Goal: Find contact information: Find contact information

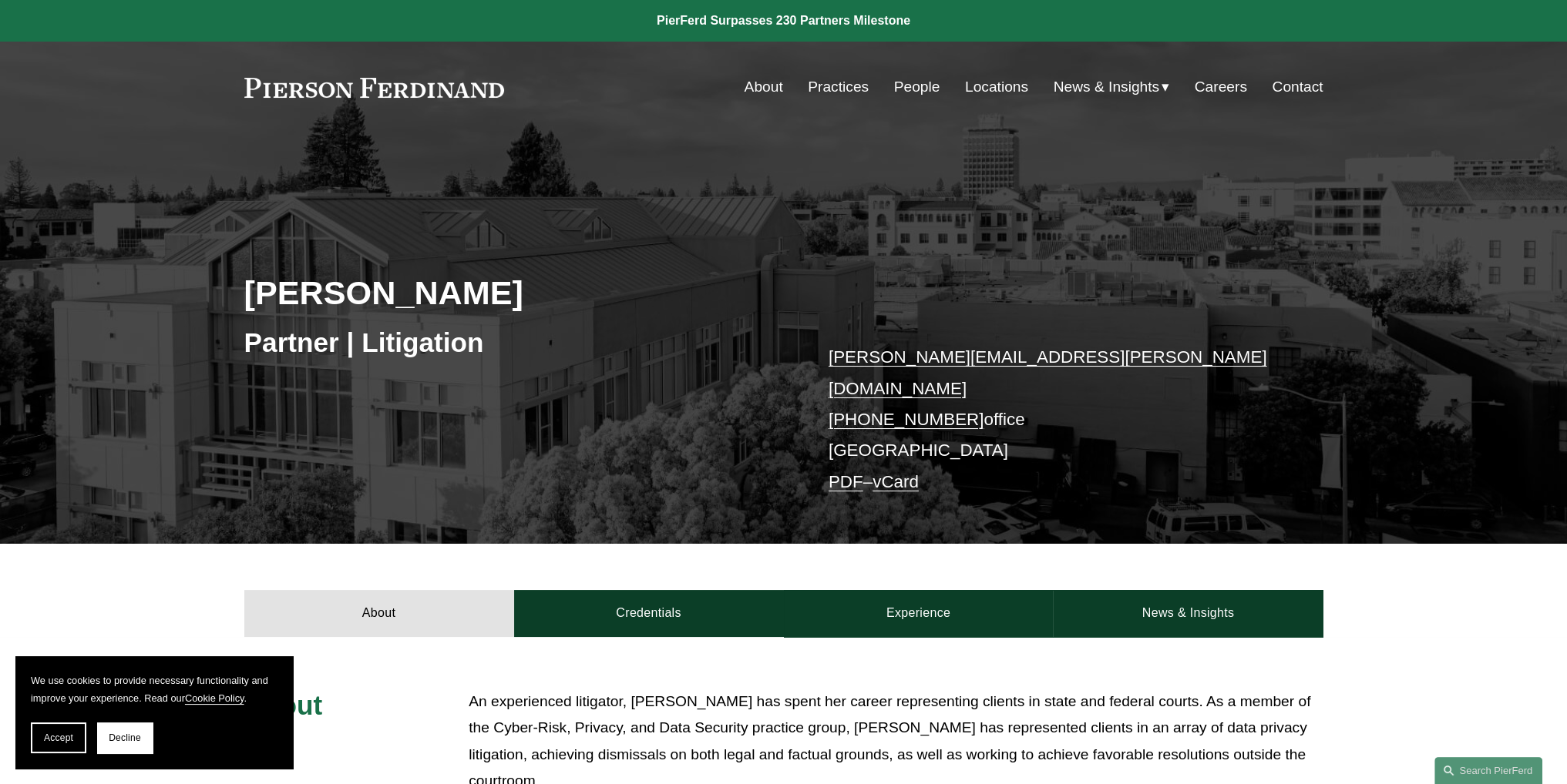
click at [358, 294] on h2 "[PERSON_NAME]" at bounding box center [513, 293] width 539 height 40
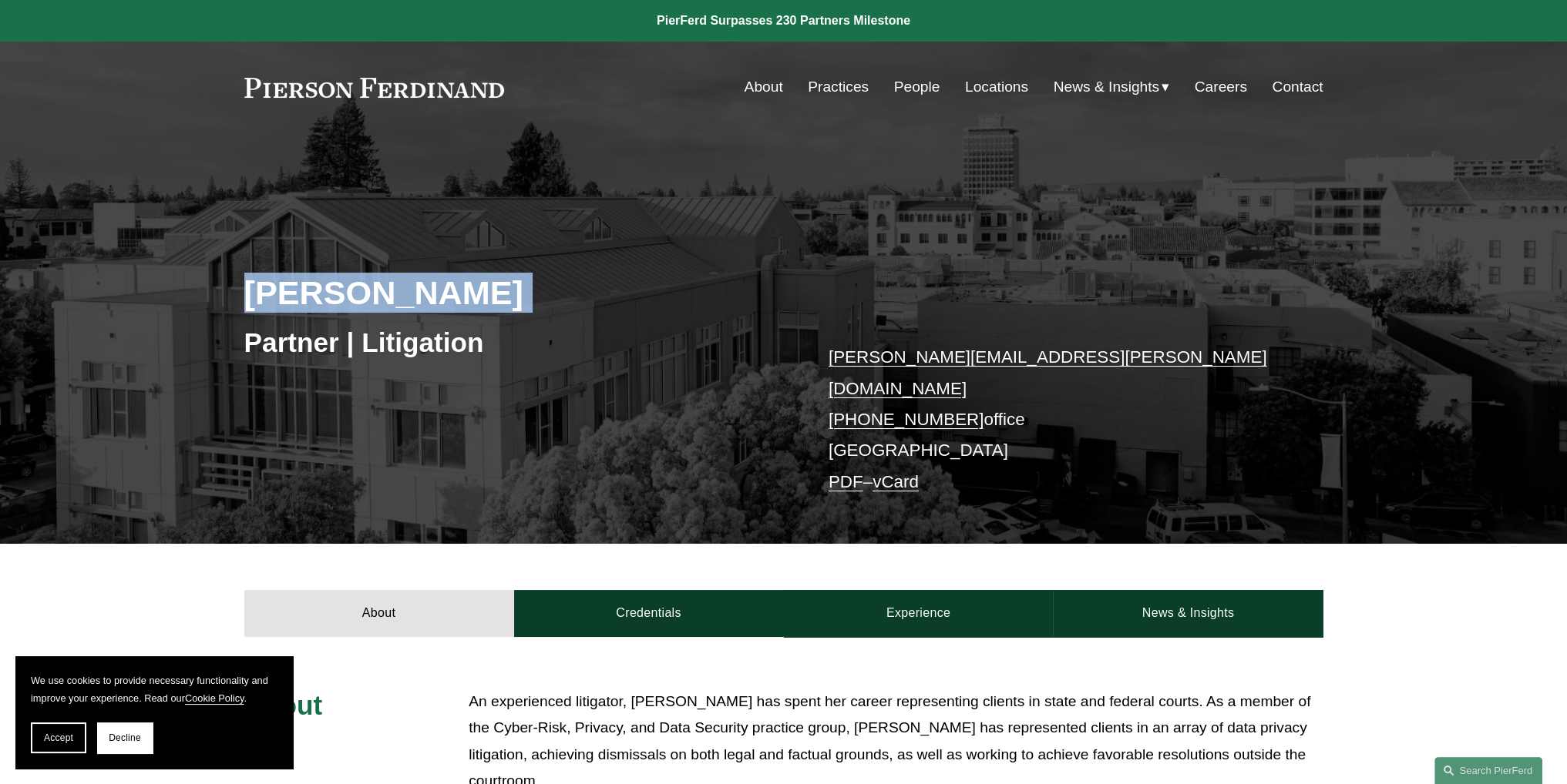
click at [358, 294] on h2 "[PERSON_NAME]" at bounding box center [513, 293] width 539 height 40
copy div "[PERSON_NAME]"
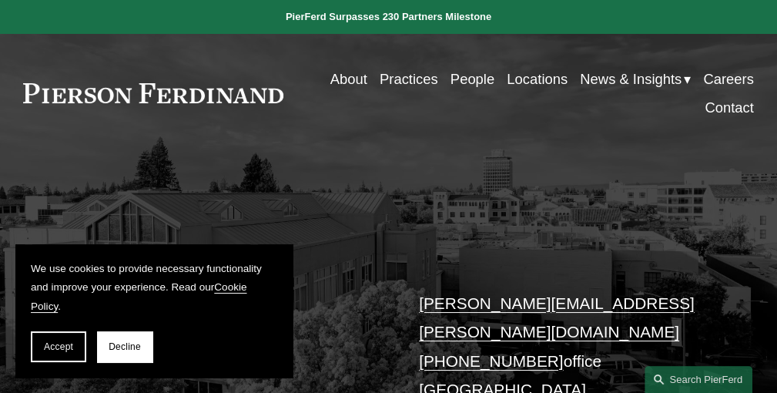
click at [621, 305] on p "[PERSON_NAME][EMAIL_ADDRESS][PERSON_NAME][DOMAIN_NAME] [PHONE_NUMBER] office [G…" at bounding box center [571, 361] width 304 height 145
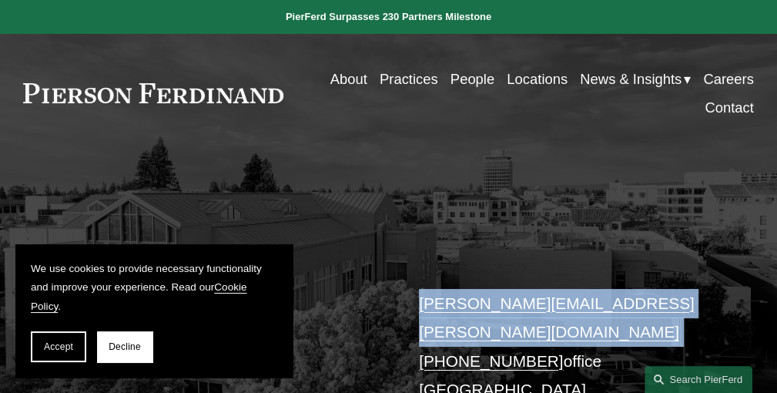
click at [621, 305] on p "[PERSON_NAME][EMAIL_ADDRESS][PERSON_NAME][DOMAIN_NAME] [PHONE_NUMBER] office [G…" at bounding box center [571, 361] width 304 height 145
copy link "[PERSON_NAME][EMAIL_ADDRESS][PERSON_NAME][DOMAIN_NAME]"
